Goal: Transaction & Acquisition: Purchase product/service

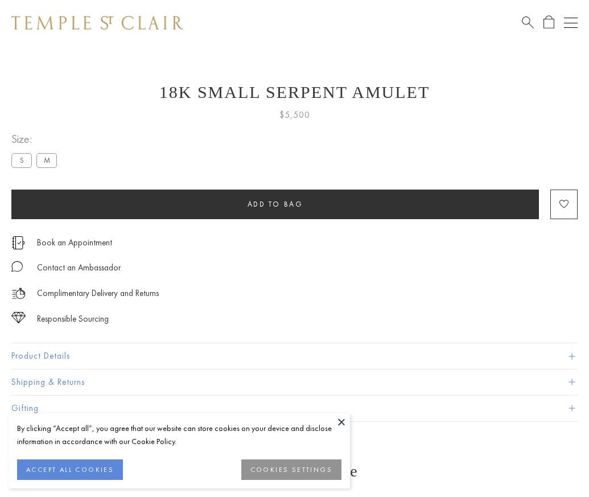
click at [275, 204] on span "Add to bag" at bounding box center [276, 204] width 56 height 10
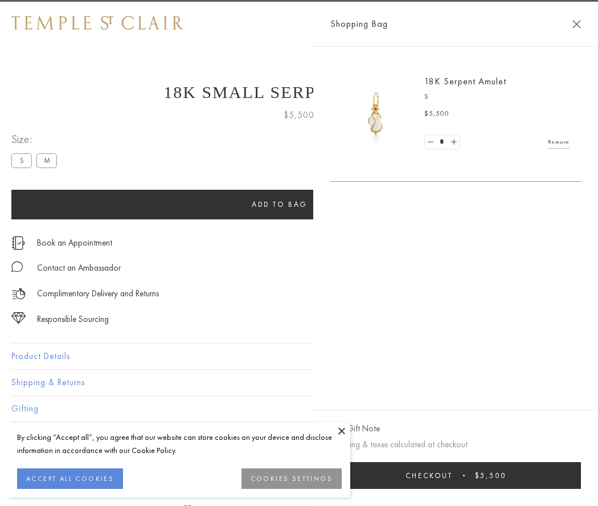
click at [453, 475] on span "Checkout" at bounding box center [428, 475] width 47 height 10
